Goal: Task Accomplishment & Management: Manage account settings

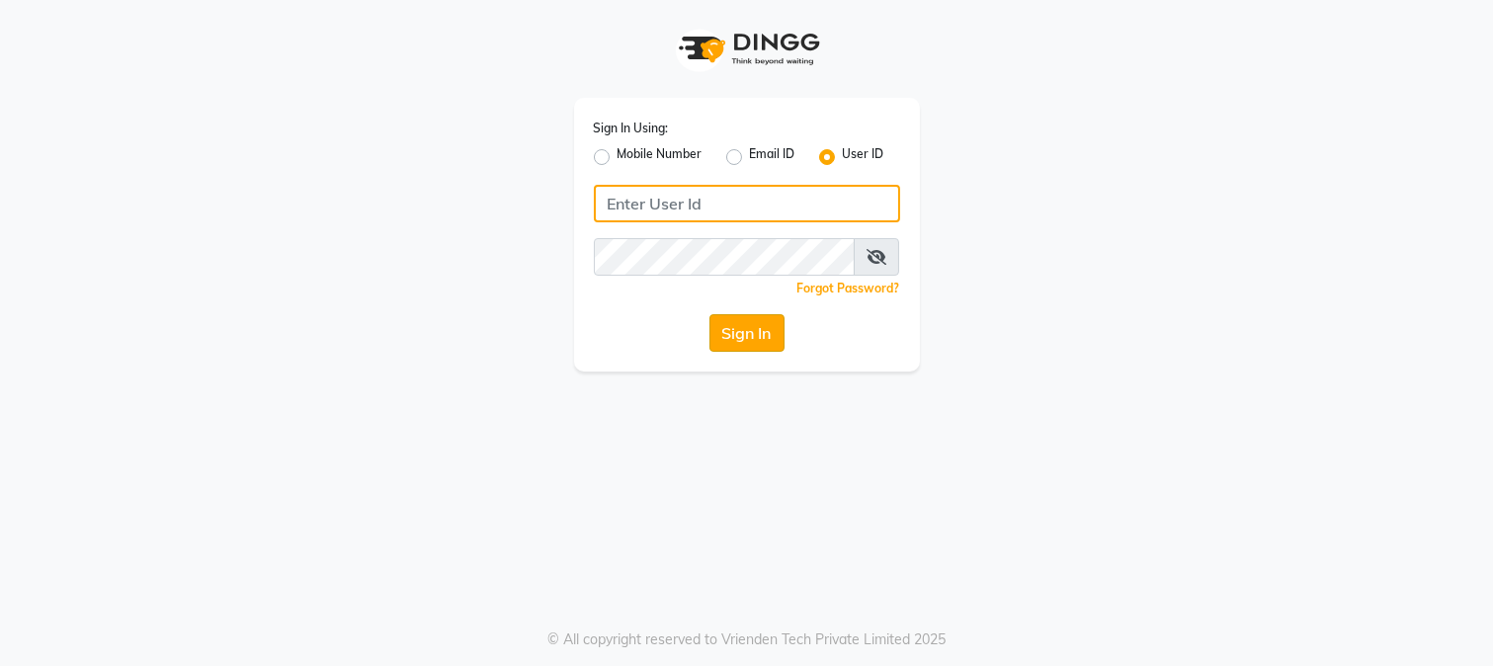
type input "merakii"
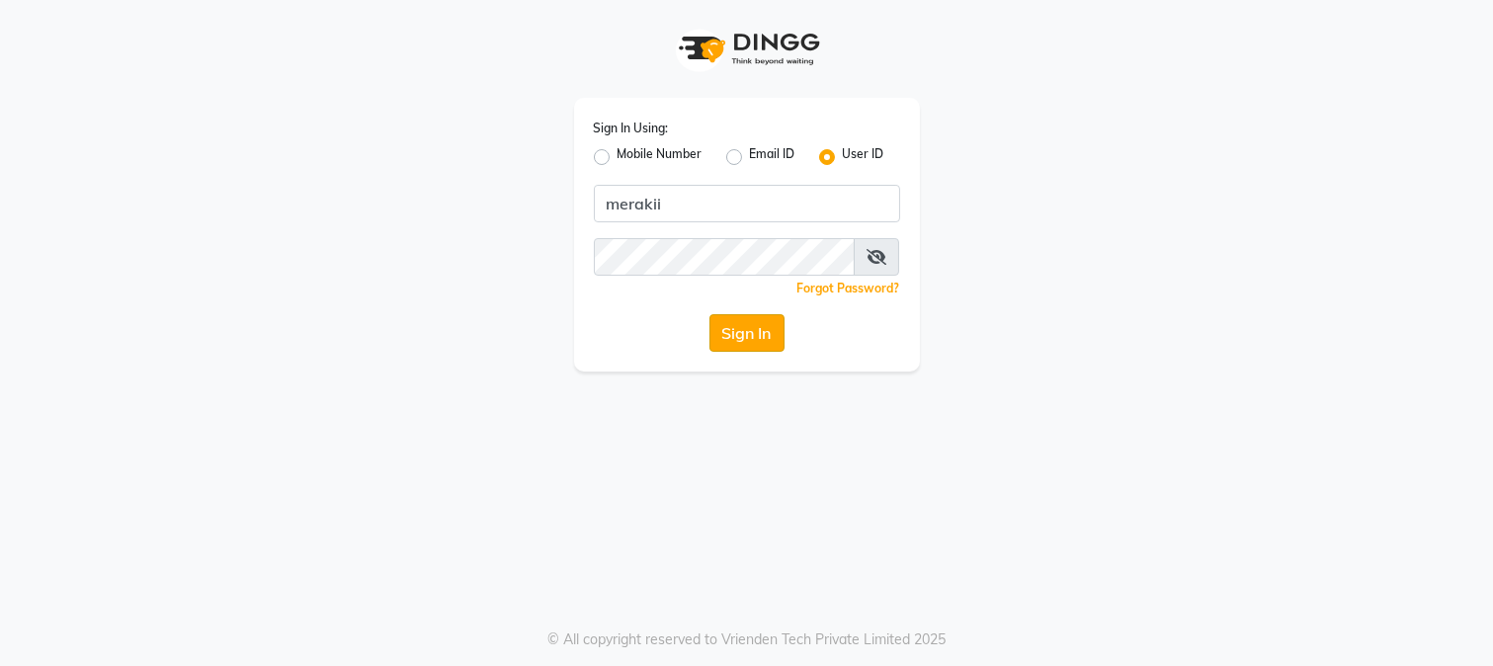
click at [749, 329] on button "Sign In" at bounding box center [746, 333] width 75 height 38
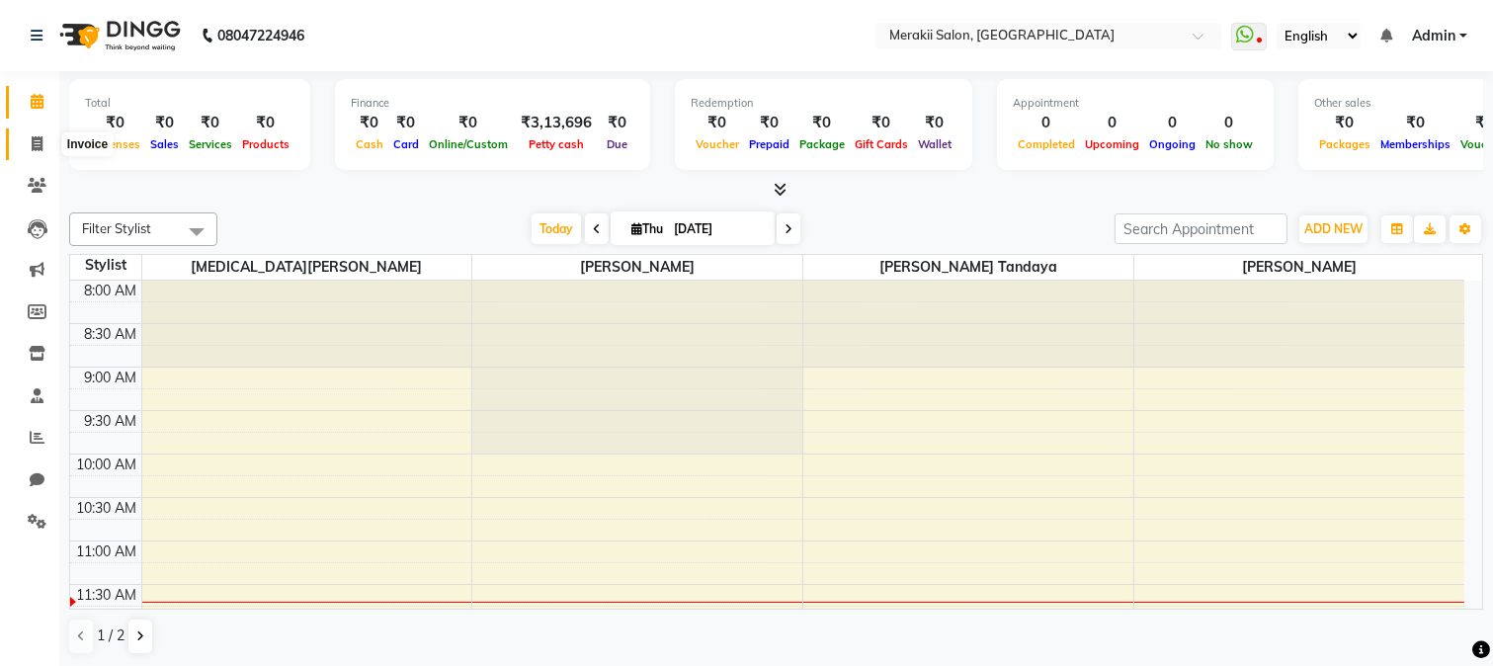
click at [33, 144] on icon at bounding box center [37, 143] width 11 height 15
select select "7791"
select select "service"
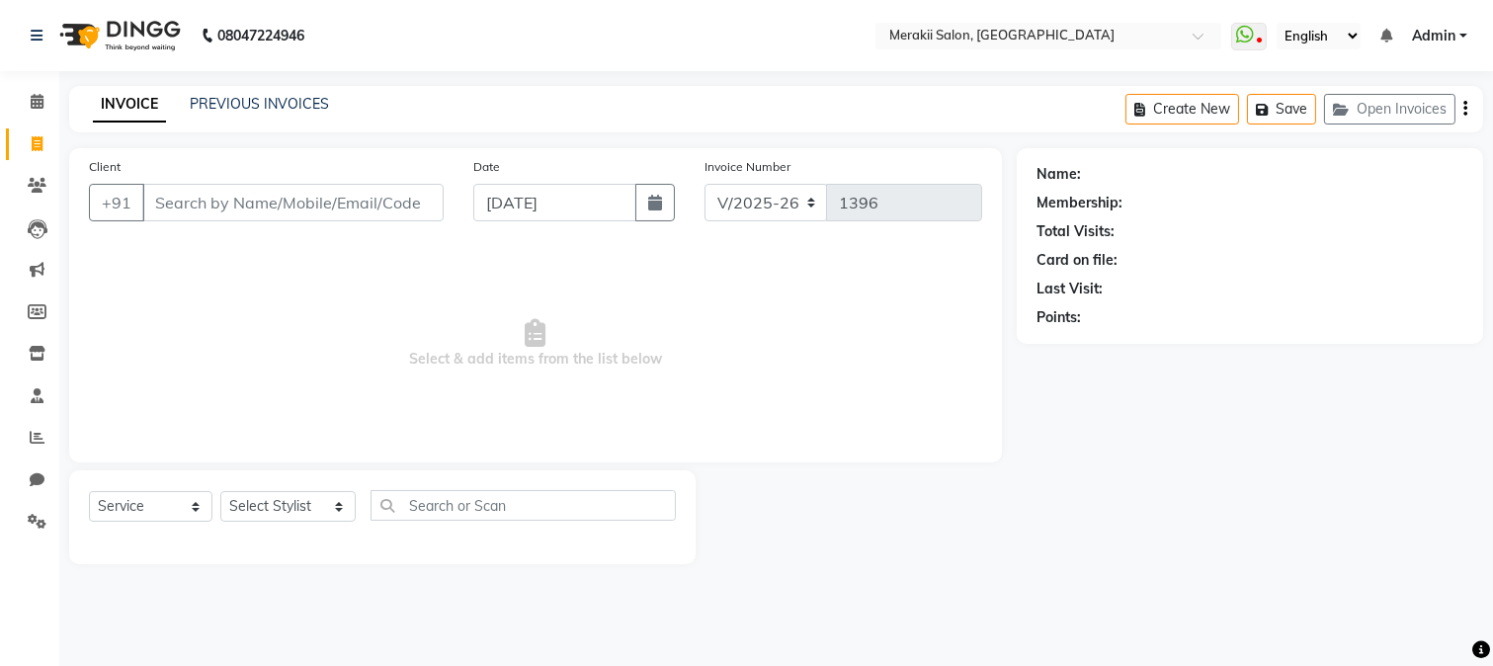
click at [277, 92] on div "INVOICE PREVIOUS INVOICES Create New Save Open Invoices" at bounding box center [776, 109] width 1414 height 46
click at [275, 99] on link "PREVIOUS INVOICES" at bounding box center [259, 104] width 139 height 18
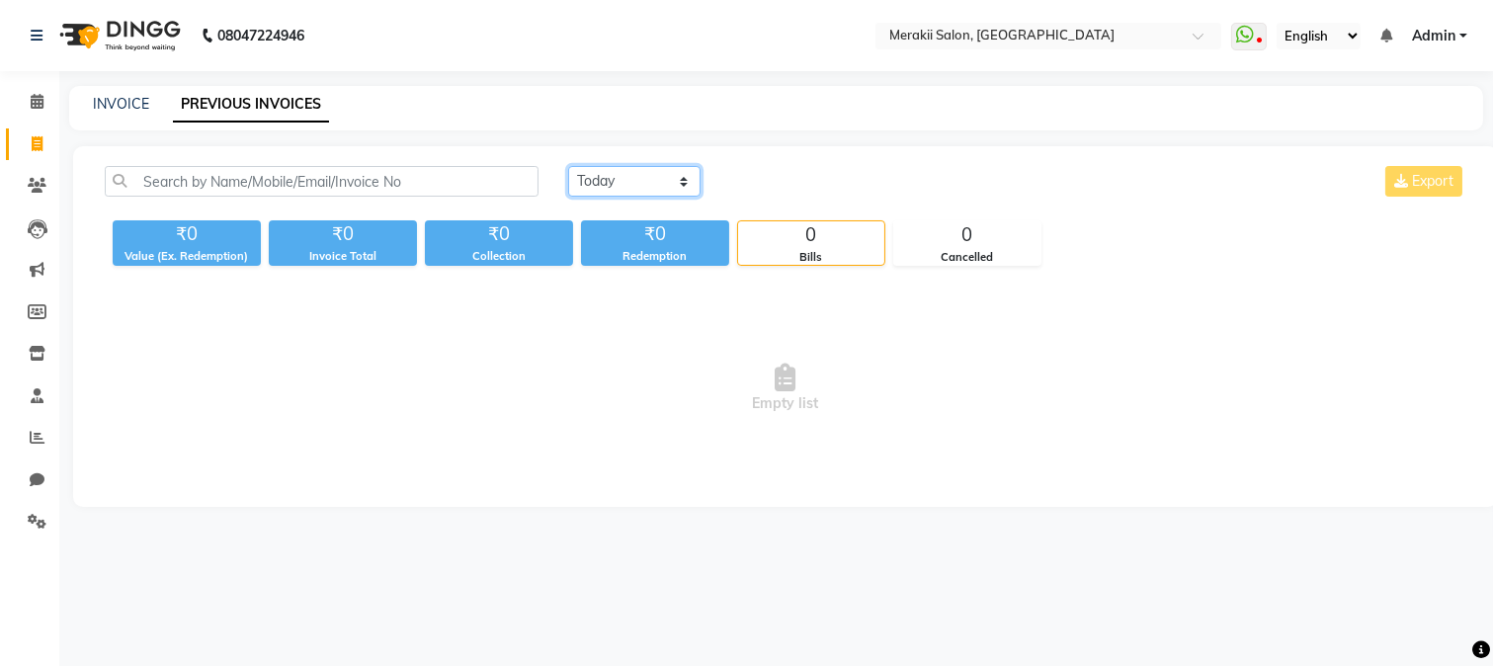
click at [673, 170] on select "[DATE] [DATE] Custom Range" at bounding box center [634, 181] width 132 height 31
click at [568, 166] on select "[DATE] [DATE] Custom Range" at bounding box center [634, 181] width 132 height 31
click at [663, 181] on select "[DATE] [DATE] Custom Range" at bounding box center [634, 181] width 132 height 31
select select "range"
click at [568, 166] on select "[DATE] [DATE] Custom Range" at bounding box center [634, 181] width 132 height 31
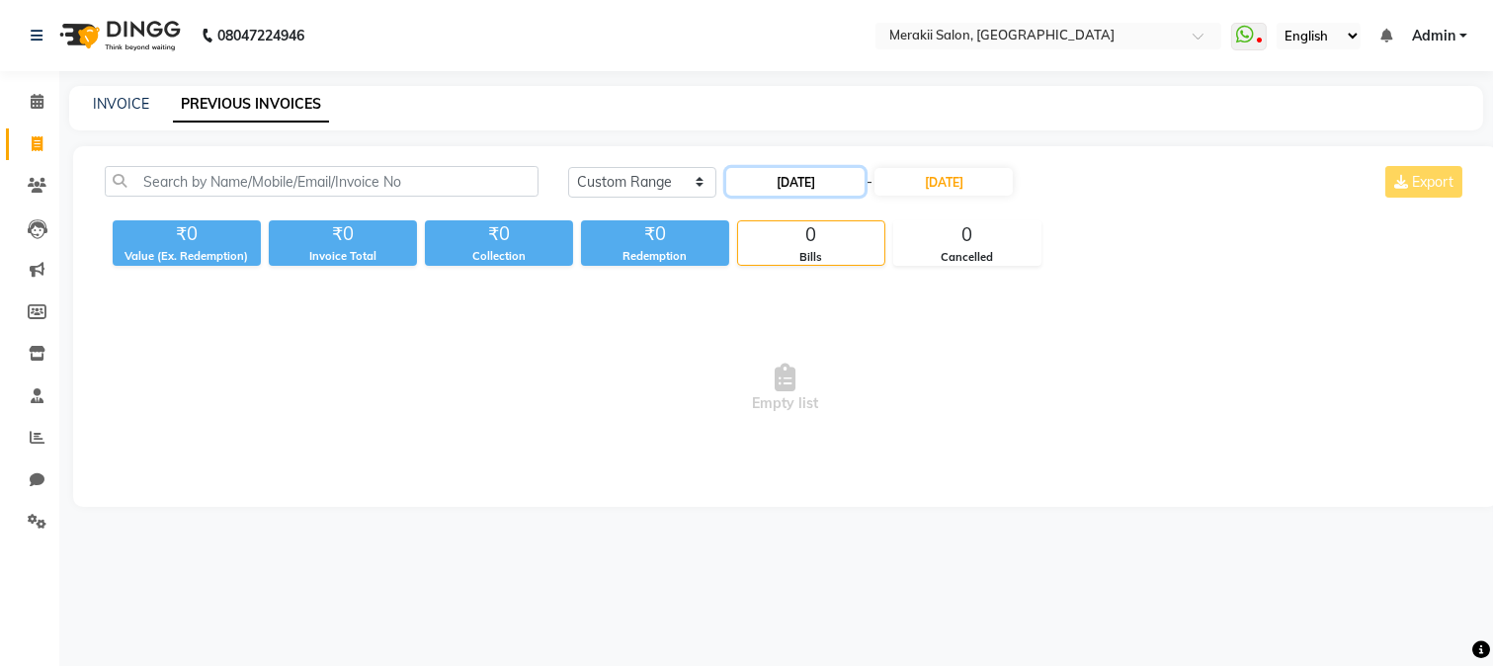
click at [801, 168] on input "[DATE]" at bounding box center [795, 182] width 138 height 28
select select "9"
select select "2025"
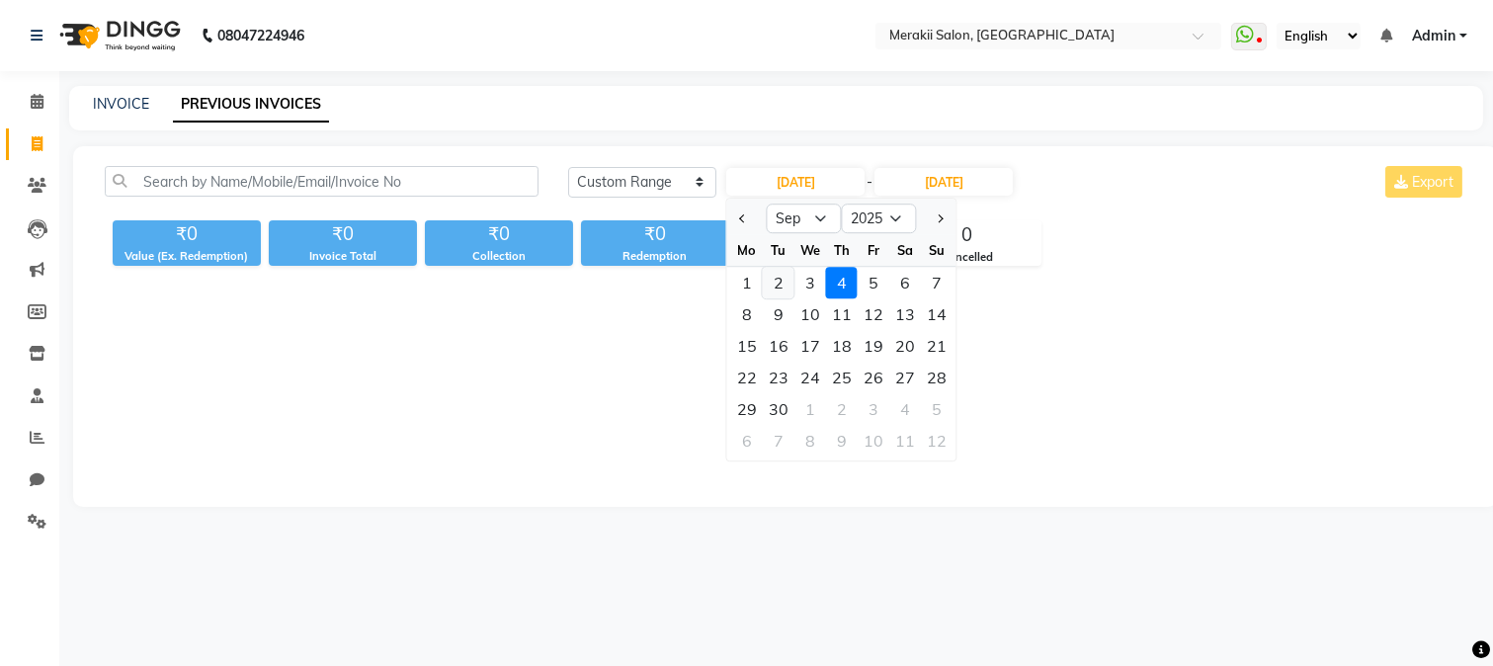
click at [781, 275] on div "2" at bounding box center [779, 283] width 32 height 32
type input "[DATE]"
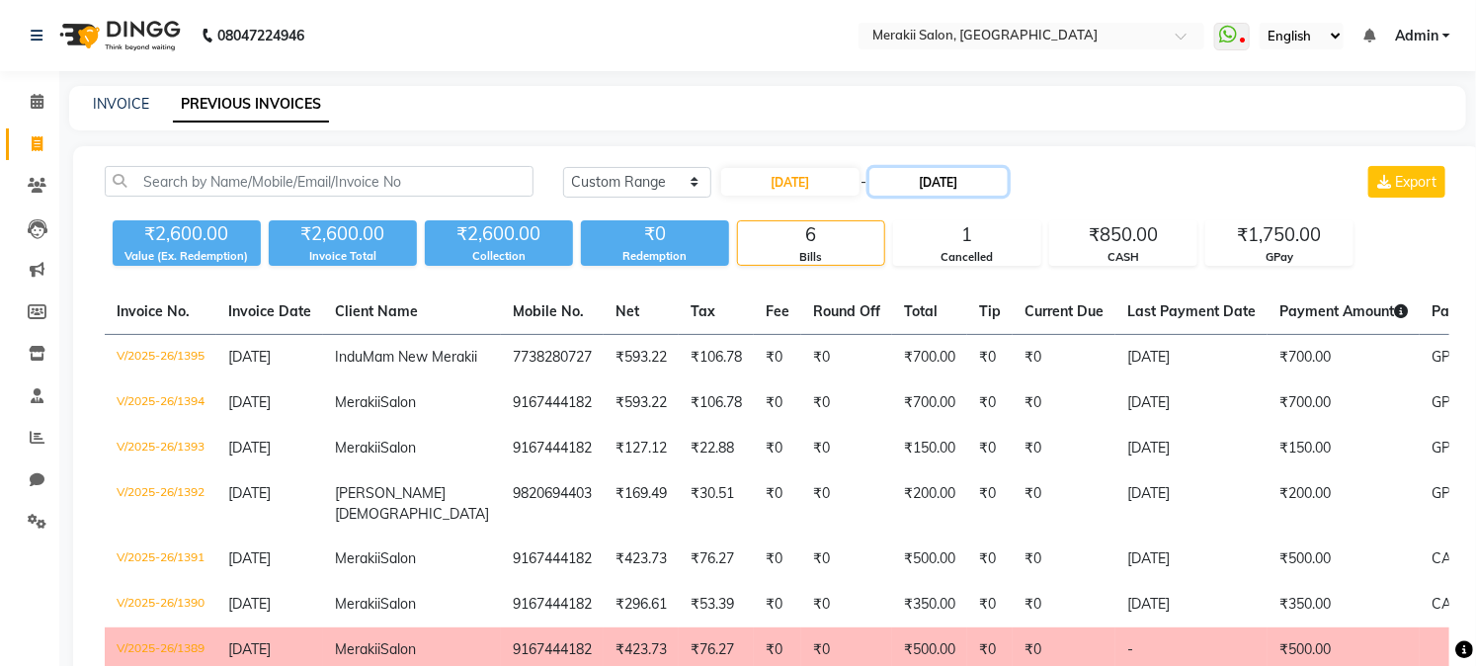
click at [963, 178] on input "[DATE]" at bounding box center [939, 182] width 138 height 28
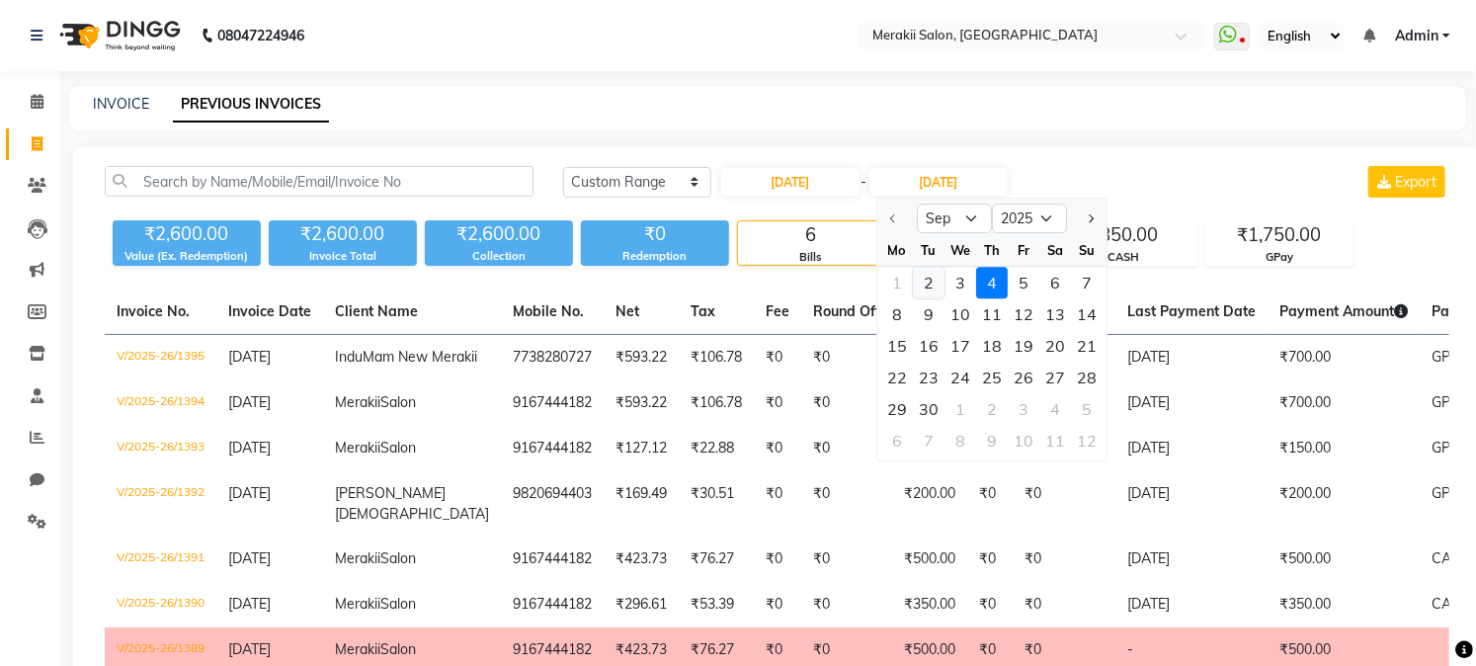
click at [925, 279] on div "2" at bounding box center [929, 283] width 32 height 32
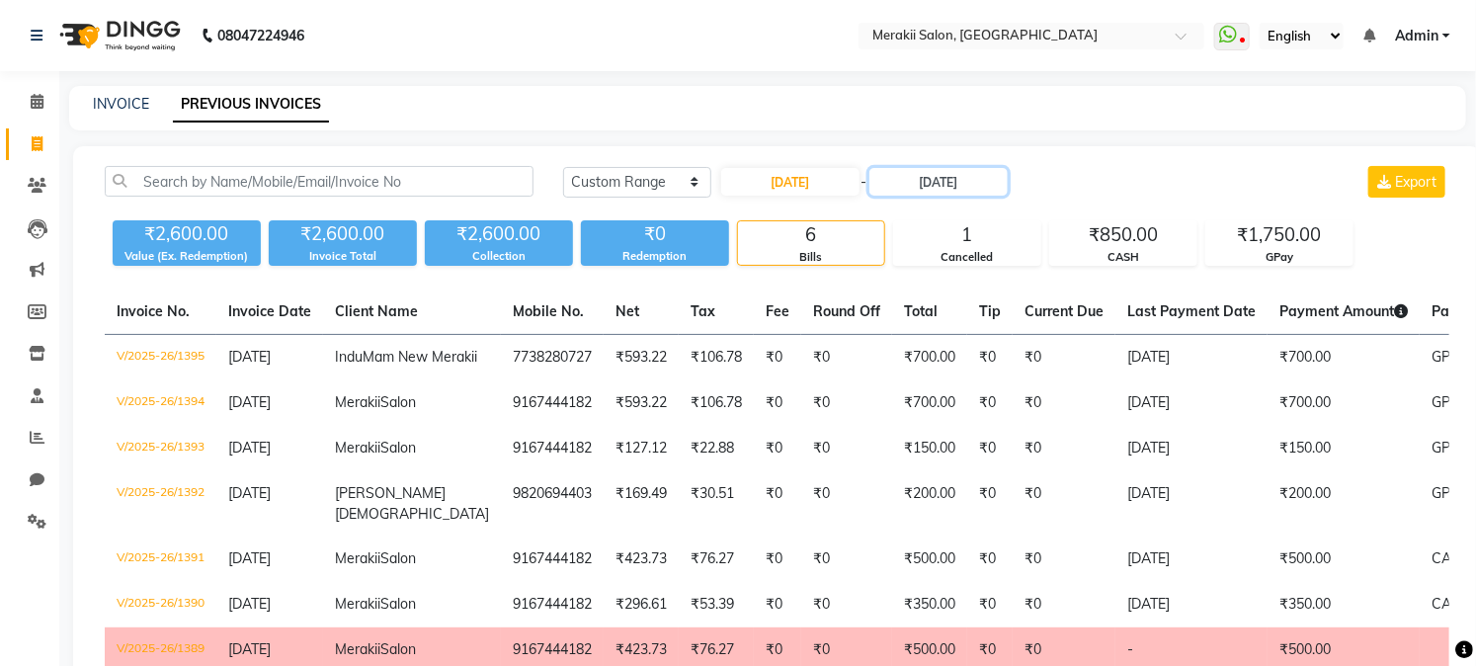
type input "02-09-2025m"
